Goal: Find specific page/section: Find specific page/section

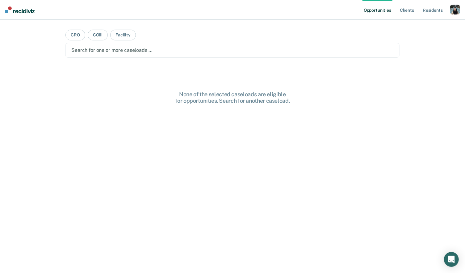
click at [450, 12] on ul "Opportunities Client s Resident s" at bounding box center [407, 10] width 88 height 20
click at [454, 11] on div "button" at bounding box center [455, 10] width 10 height 10
click at [420, 29] on div "Profile How it works Log Out" at bounding box center [431, 33] width 60 height 30
click at [417, 26] on link "Profile" at bounding box center [431, 25] width 50 height 5
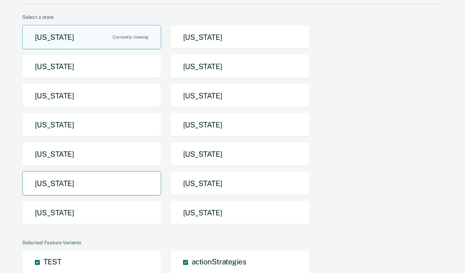
scroll to position [54, 0]
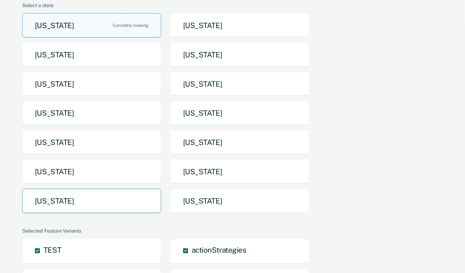
click at [83, 202] on button "Texas" at bounding box center [91, 201] width 139 height 24
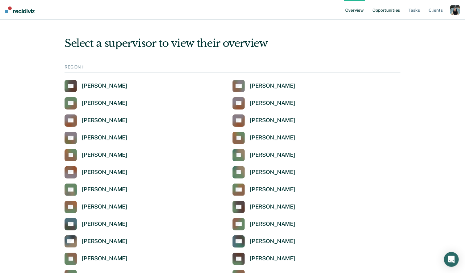
click at [383, 14] on link "Opportunities" at bounding box center [386, 10] width 30 height 20
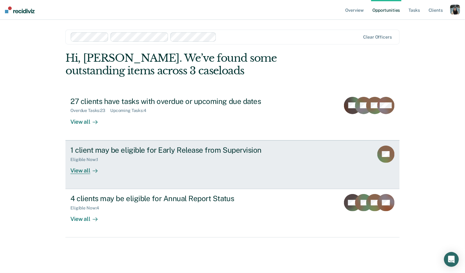
click at [111, 161] on div "Eligible Now : 1" at bounding box center [178, 159] width 217 height 8
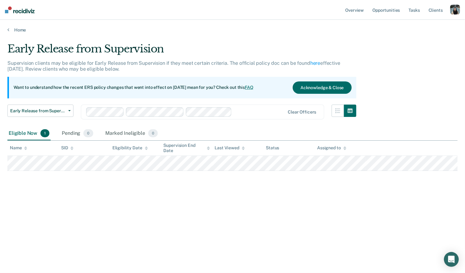
click at [254, 88] on link "FAQ" at bounding box center [249, 87] width 9 height 5
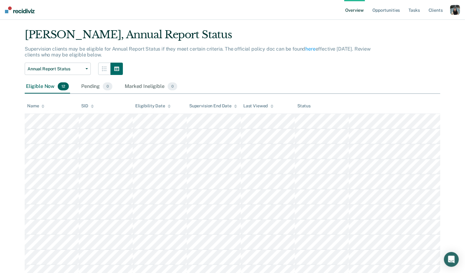
scroll to position [18, 0]
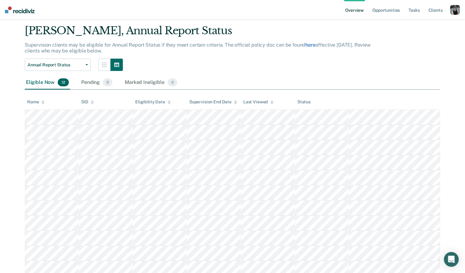
click at [309, 45] on link "here" at bounding box center [311, 45] width 10 height 6
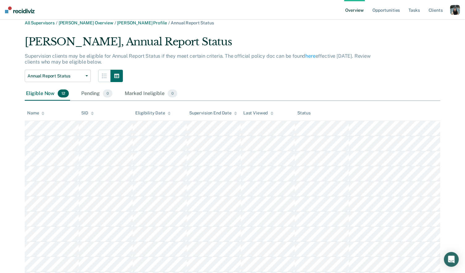
scroll to position [0, 0]
